Goal: Task Accomplishment & Management: Use online tool/utility

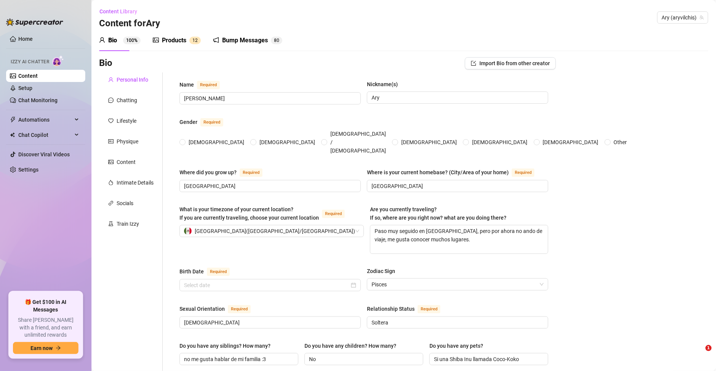
radio input "true"
type input "[DATE]"
click at [40, 97] on link "Chat Monitoring" at bounding box center [37, 100] width 39 height 6
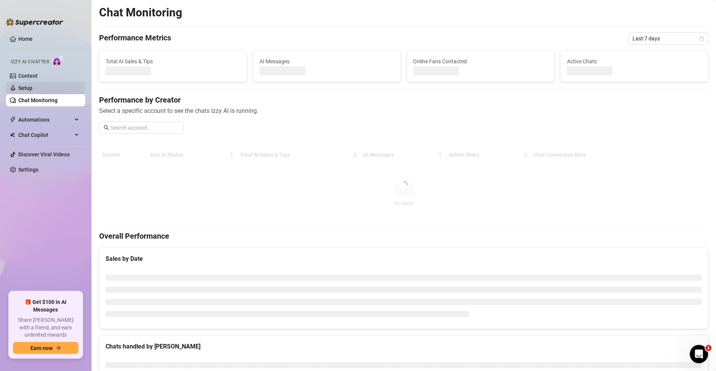
click at [32, 89] on link "Setup" at bounding box center [25, 88] width 14 height 6
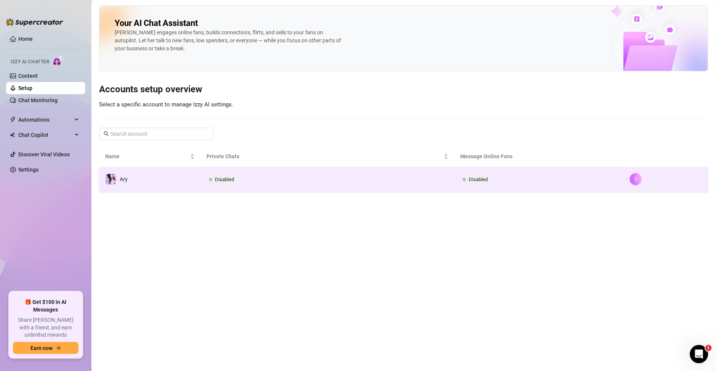
click at [635, 182] on icon "right" at bounding box center [635, 178] width 5 height 5
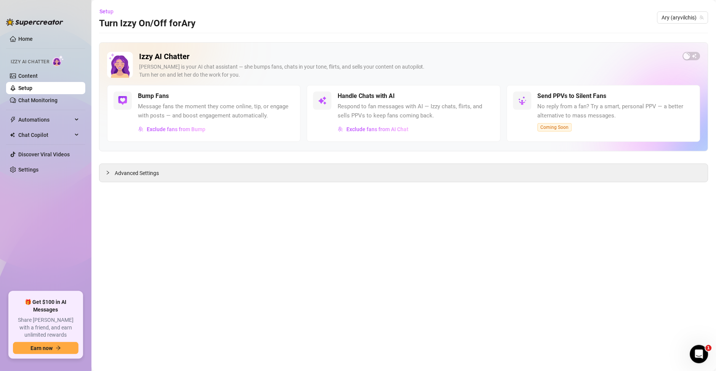
click at [692, 58] on span "button" at bounding box center [692, 56] width 18 height 8
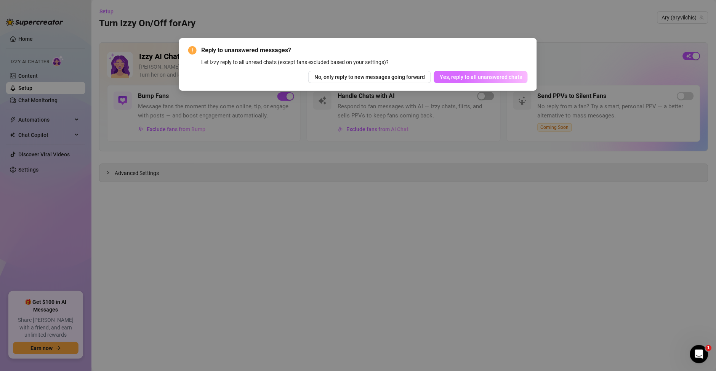
click at [461, 74] on span "Yes, reply to all unanswered chats" at bounding box center [481, 77] width 82 height 6
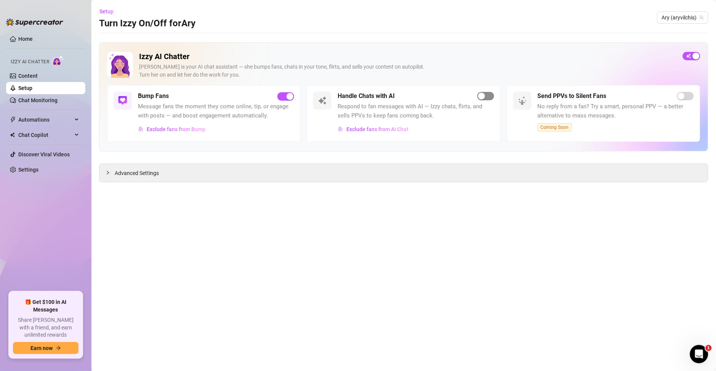
click at [480, 95] on div "button" at bounding box center [481, 96] width 7 height 7
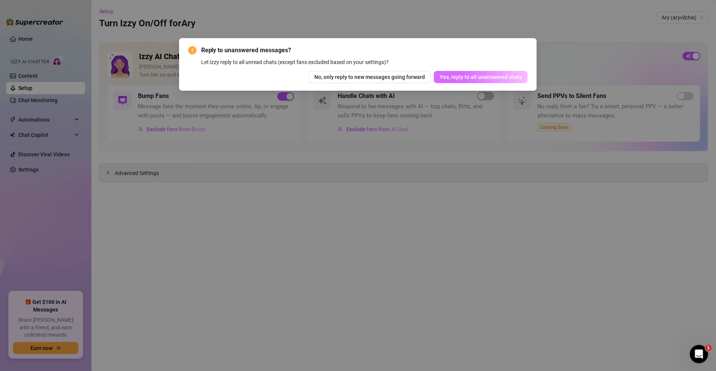
click at [459, 80] on span "Yes, reply to all unanswered chats" at bounding box center [481, 77] width 82 height 6
